Goal: Transaction & Acquisition: Purchase product/service

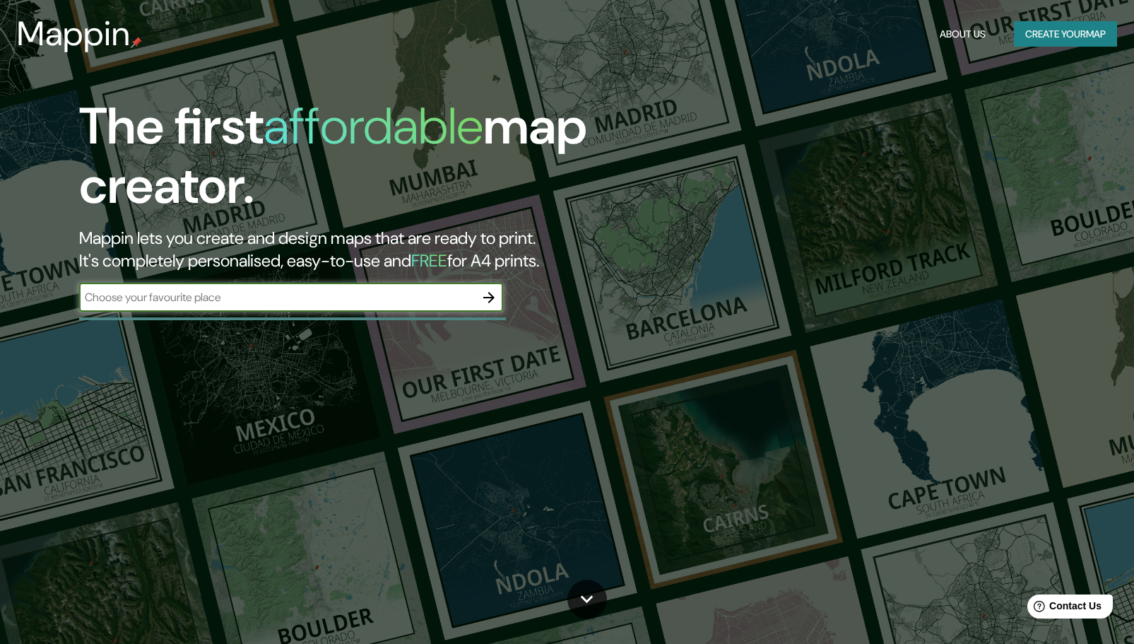
click at [336, 301] on input "text" at bounding box center [277, 297] width 396 height 16
type input "centro de lima [GEOGRAPHIC_DATA]"
click at [491, 300] on icon "button" at bounding box center [488, 297] width 11 height 11
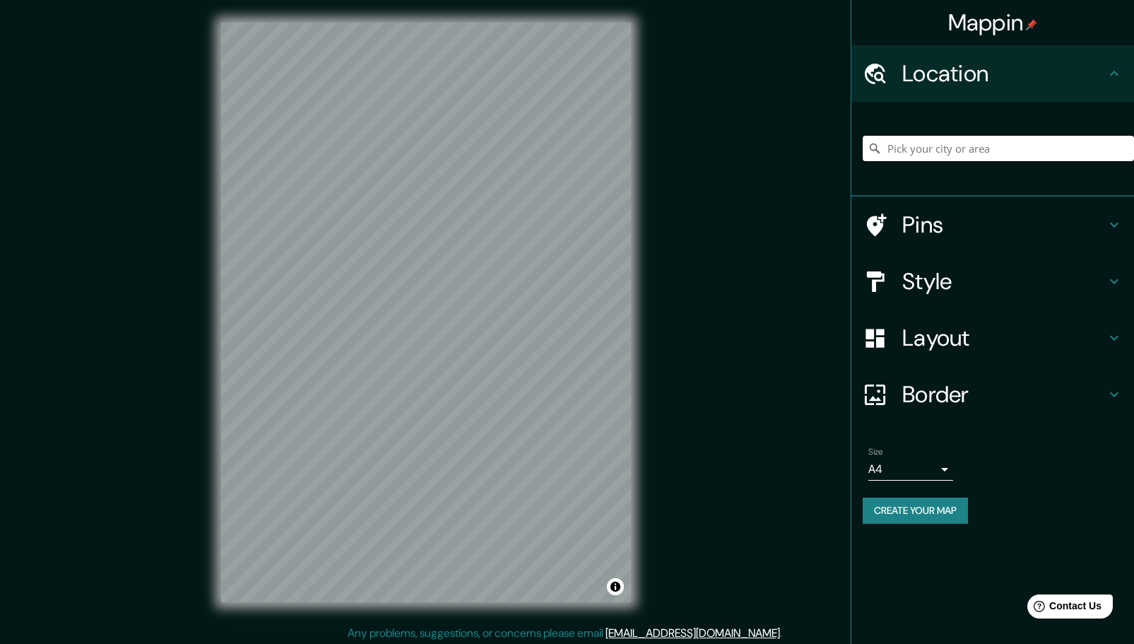
click at [973, 137] on input "Pick your city or area" at bounding box center [998, 148] width 271 height 25
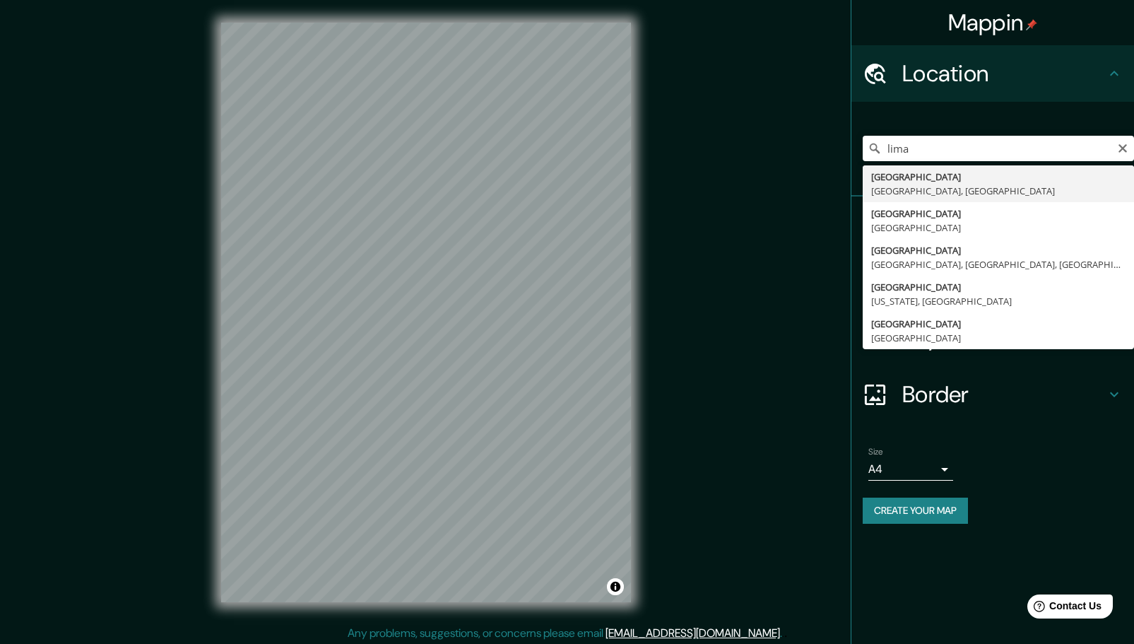
type input "[GEOGRAPHIC_DATA], [GEOGRAPHIC_DATA], [GEOGRAPHIC_DATA]"
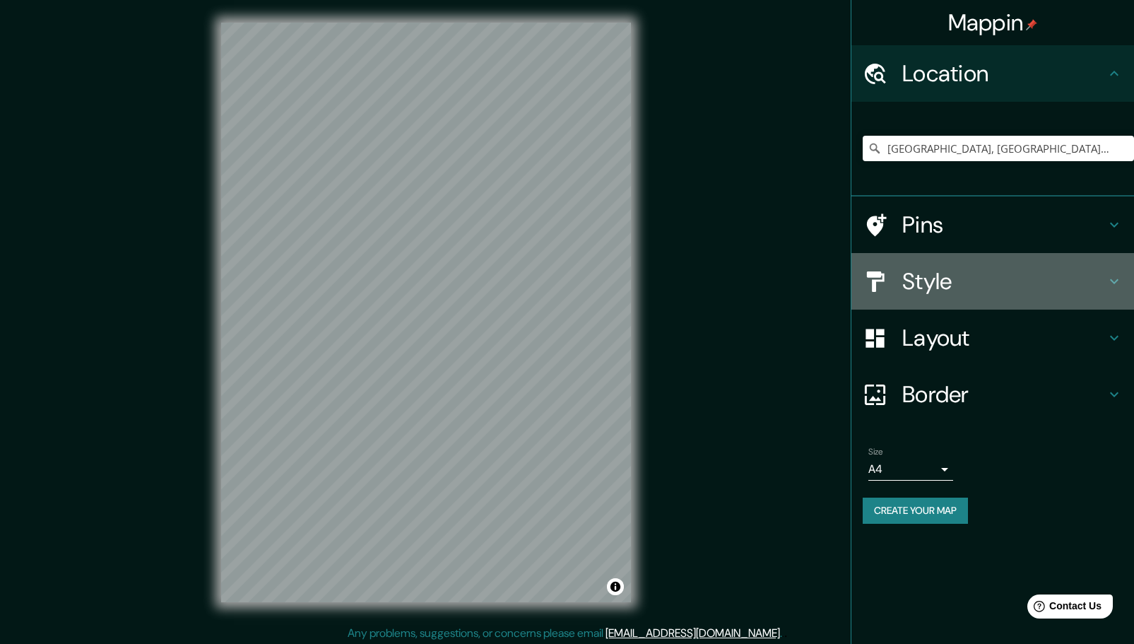
click at [924, 284] on h4 "Style" at bounding box center [1003, 281] width 203 height 28
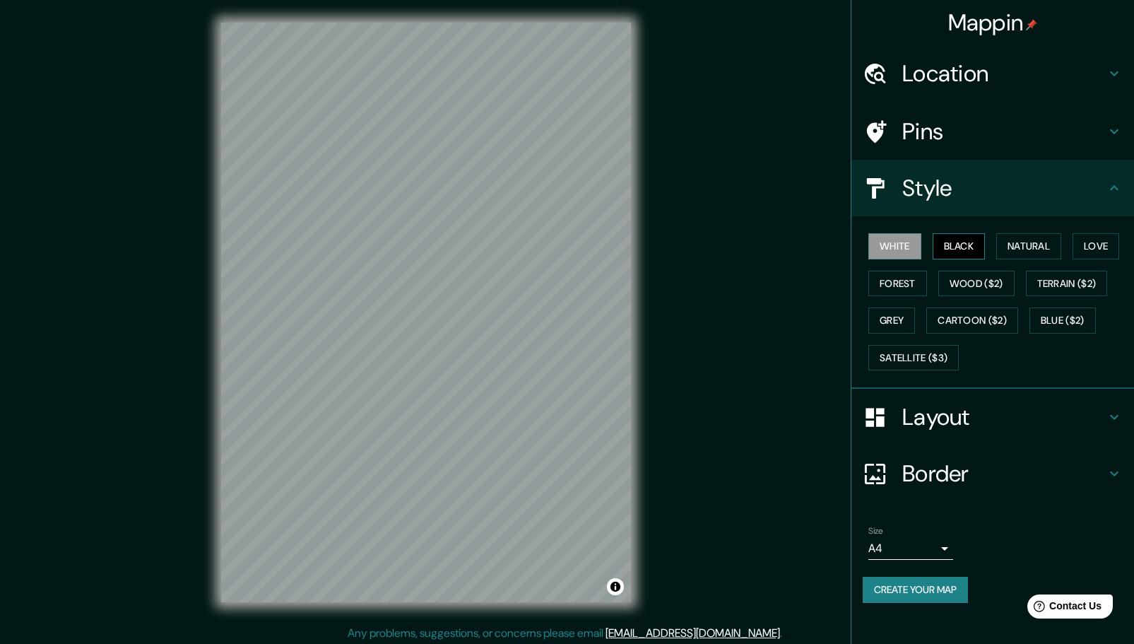
click at [974, 236] on button "Black" at bounding box center [959, 246] width 53 height 26
click at [1012, 240] on button "Natural" at bounding box center [1028, 246] width 65 height 26
click at [903, 244] on button "White" at bounding box center [894, 246] width 53 height 26
